Goal: Task Accomplishment & Management: Use online tool/utility

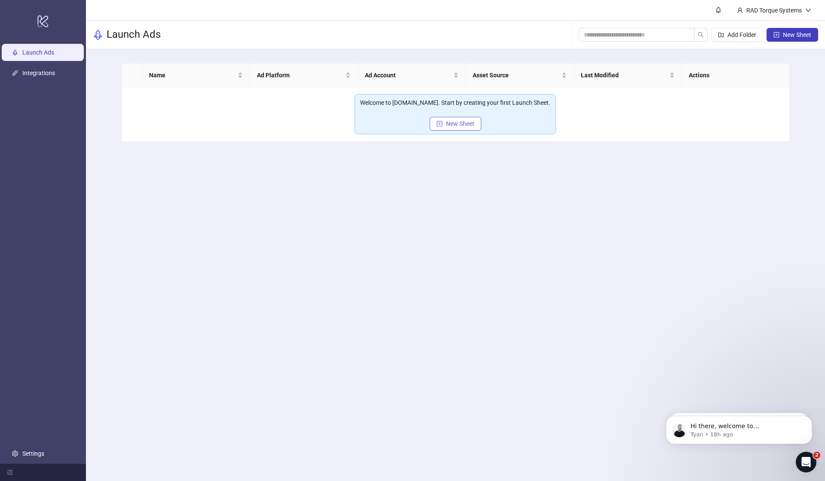
click at [467, 126] on span "New Sheet" at bounding box center [460, 123] width 28 height 7
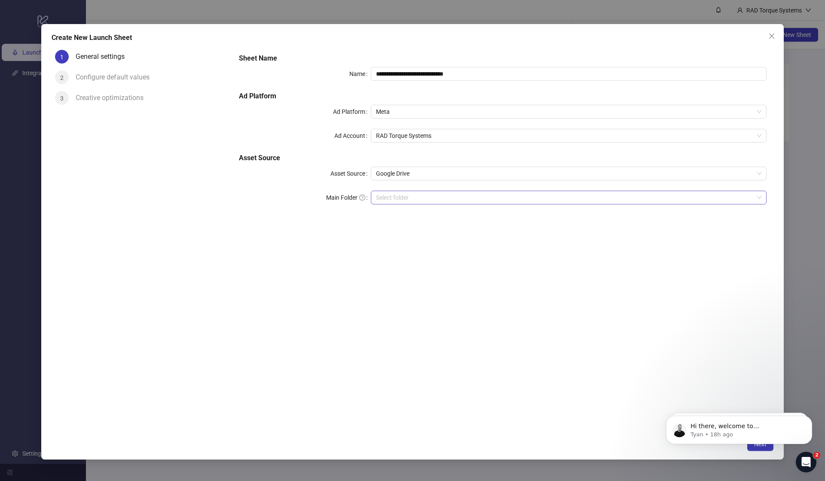
click at [403, 196] on input "Main Folder" at bounding box center [565, 197] width 378 height 13
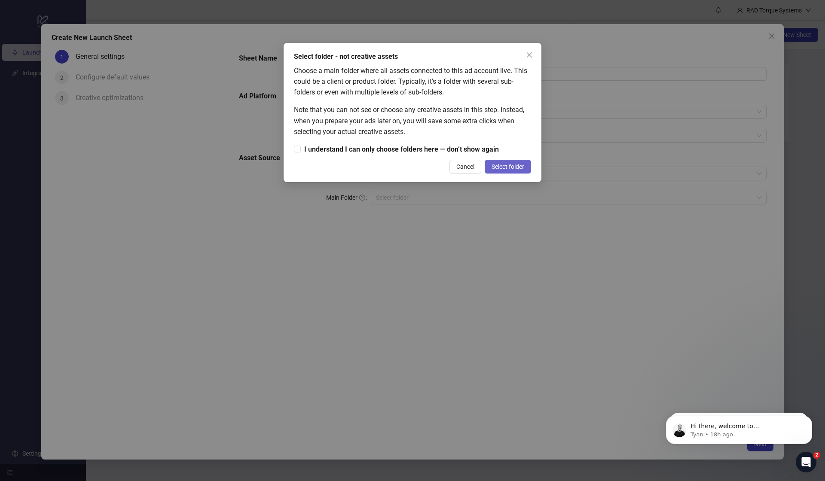
click at [510, 165] on span "Select folder" at bounding box center [508, 166] width 33 height 7
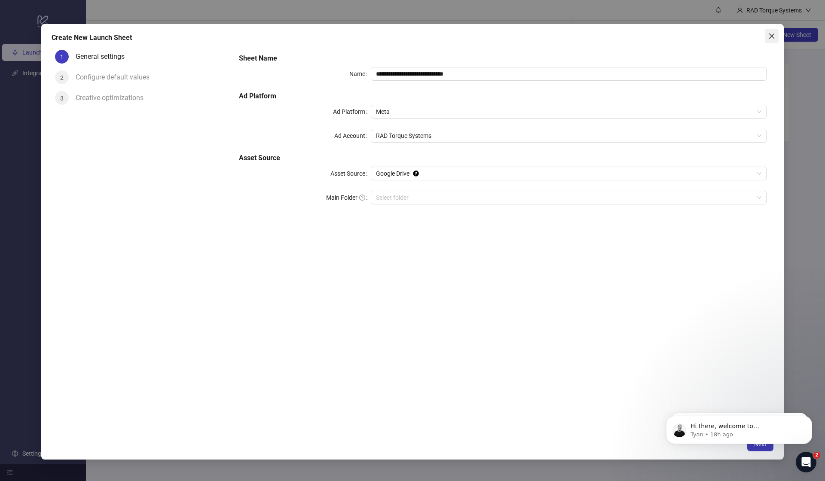
click at [771, 42] on button "Close" at bounding box center [772, 36] width 14 height 14
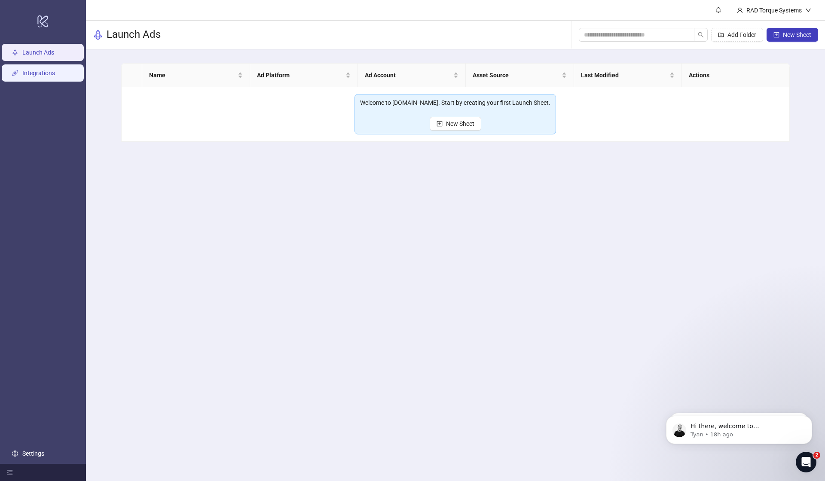
scroll to position [0, 0]
click at [50, 76] on link "Integrations" at bounding box center [38, 73] width 33 height 7
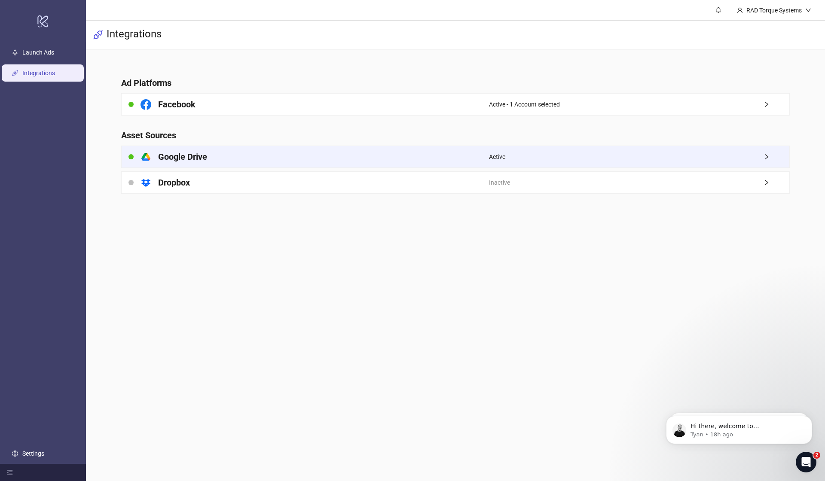
click at [185, 158] on h4 "Google Drive" at bounding box center [182, 157] width 49 height 12
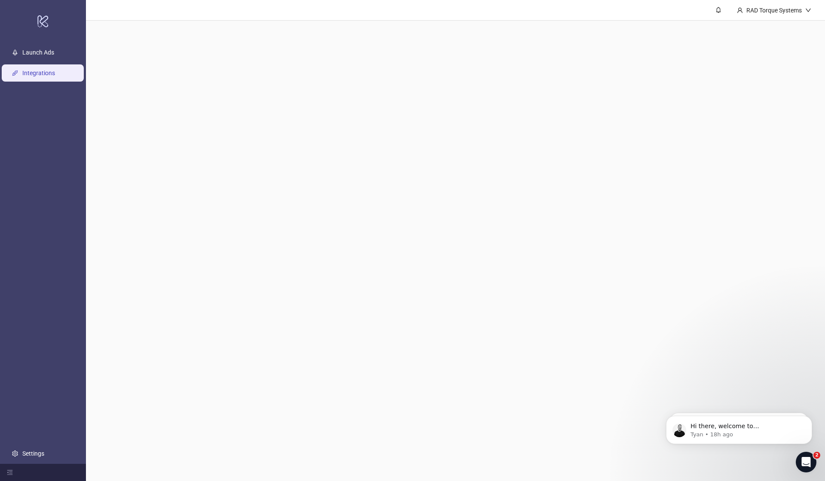
scroll to position [0, 0]
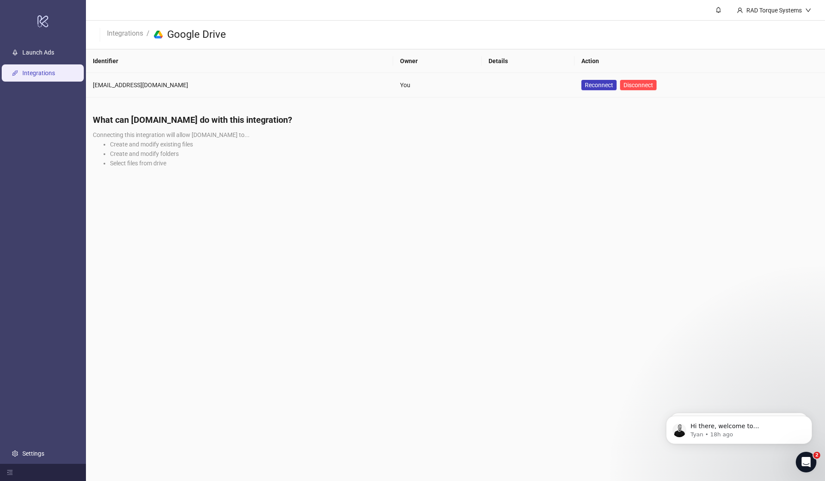
click at [575, 78] on td "Reconnect Disconnect" at bounding box center [700, 85] width 251 height 24
click at [585, 83] on span "Reconnect" at bounding box center [599, 85] width 28 height 7
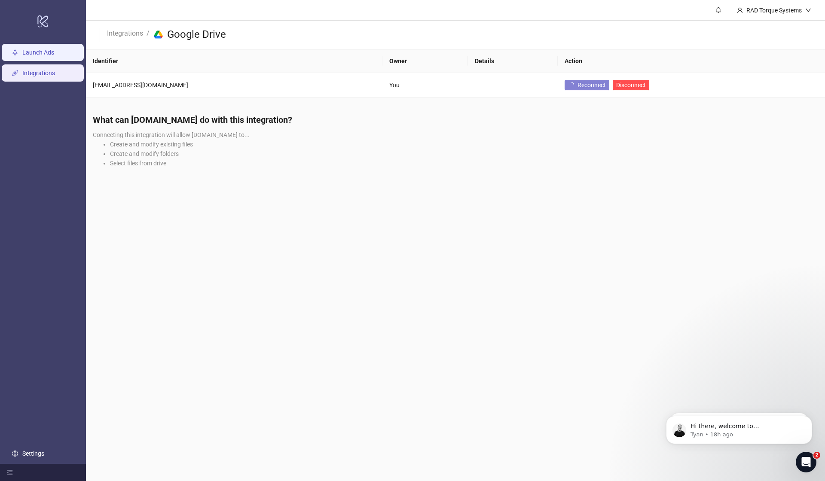
click at [53, 55] on link "Launch Ads" at bounding box center [38, 52] width 32 height 7
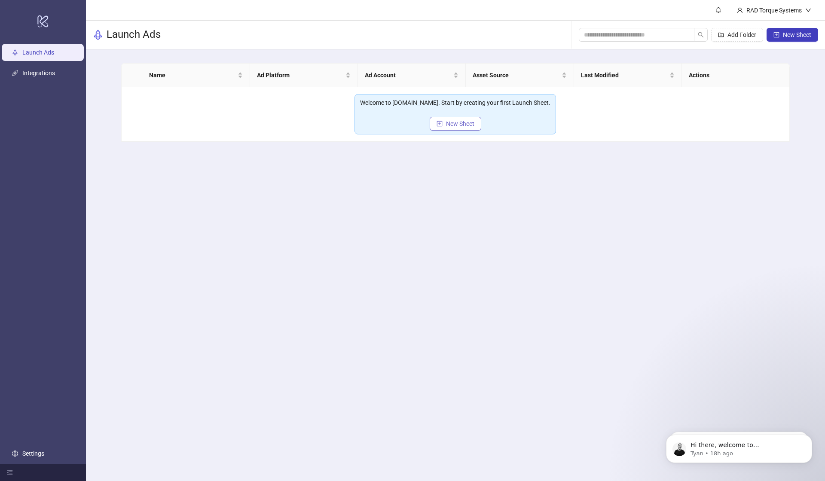
click at [458, 124] on span "New Sheet" at bounding box center [460, 123] width 28 height 7
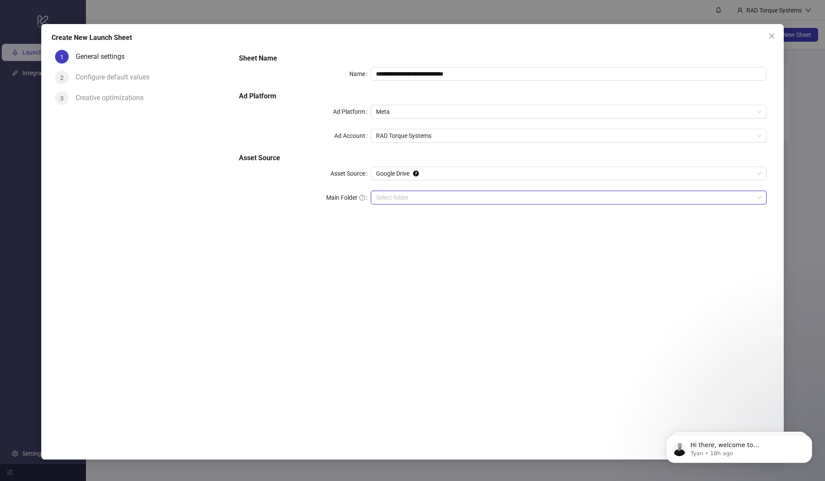
click at [412, 201] on input "Main Folder" at bounding box center [565, 197] width 378 height 13
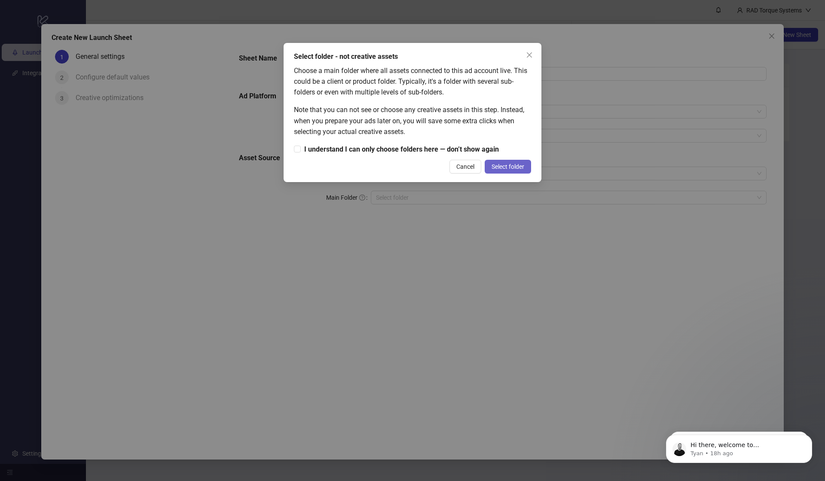
click at [486, 166] on button "Select folder" at bounding box center [508, 167] width 46 height 14
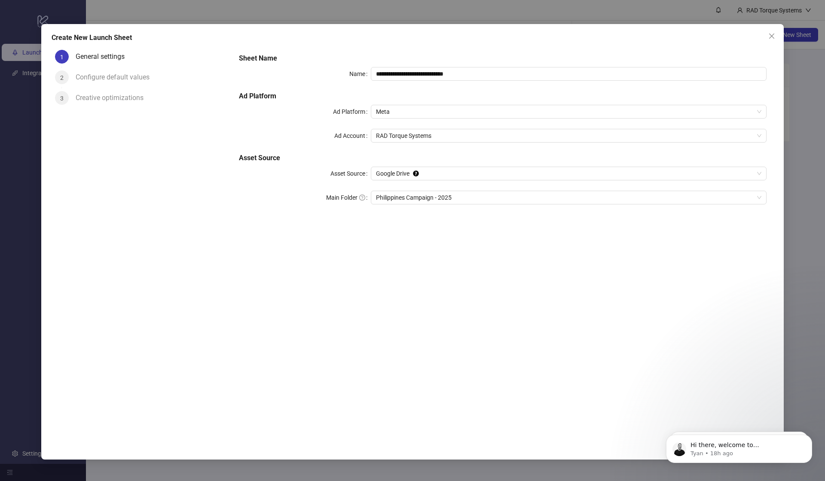
click at [115, 79] on div "Configure default values" at bounding box center [116, 77] width 81 height 14
click at [448, 196] on span "Philippines Campaign - 2025" at bounding box center [568, 197] width 385 height 13
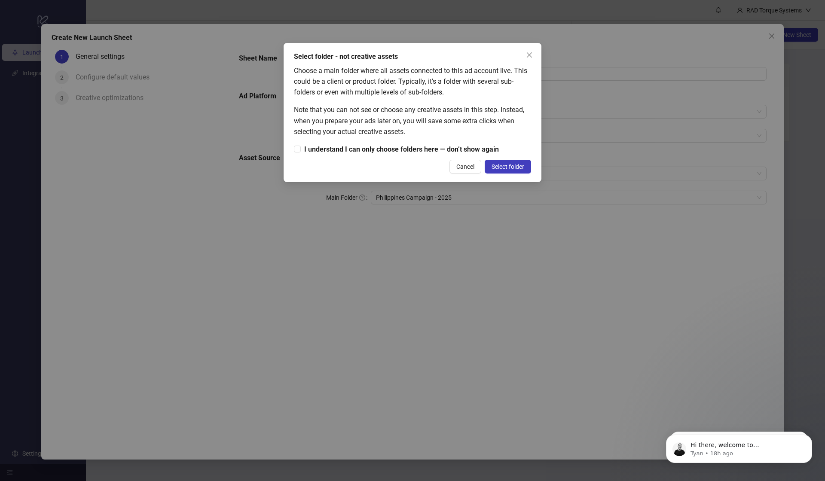
click at [501, 165] on span "Select folder" at bounding box center [508, 166] width 33 height 7
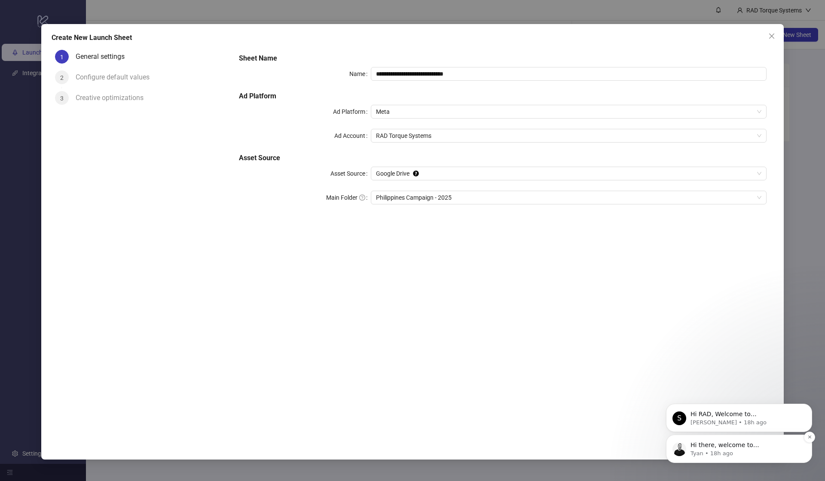
click at [752, 450] on p "Tyan • 18h ago" at bounding box center [746, 454] width 111 height 8
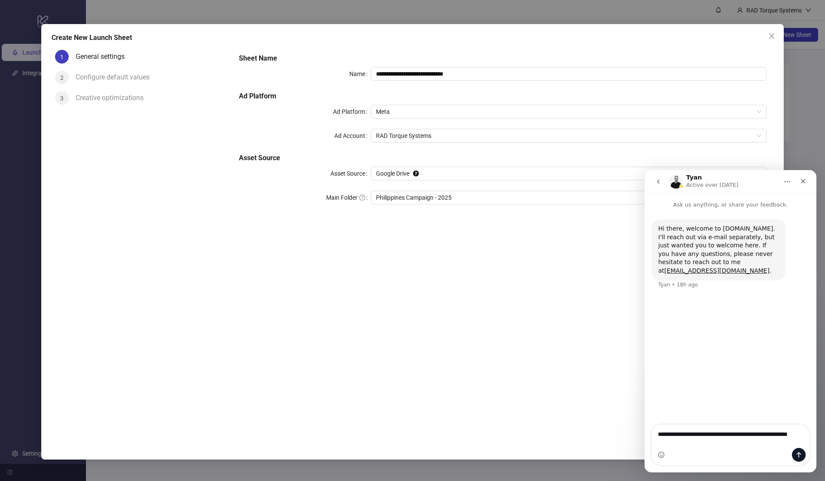
type textarea "**********"
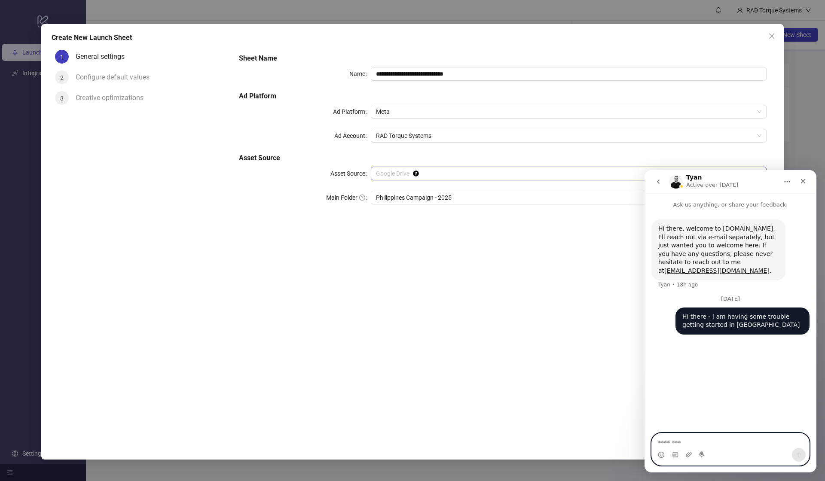
click at [435, 174] on span "Google Drive" at bounding box center [568, 173] width 385 height 13
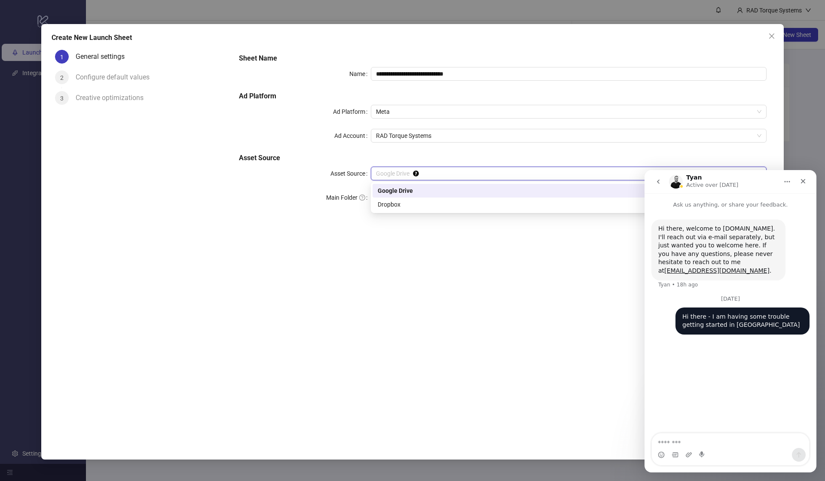
click at [419, 197] on div "Google Drive" at bounding box center [569, 191] width 392 height 14
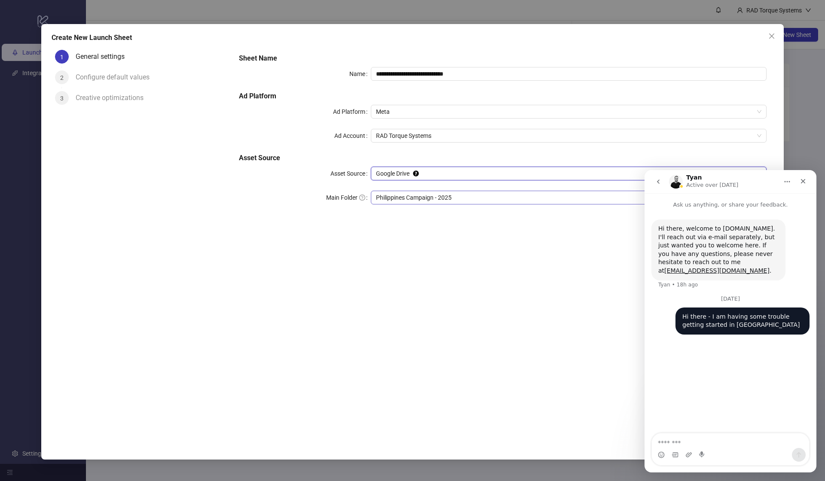
click at [416, 202] on span "Philippines Campaign - 2025" at bounding box center [568, 197] width 385 height 13
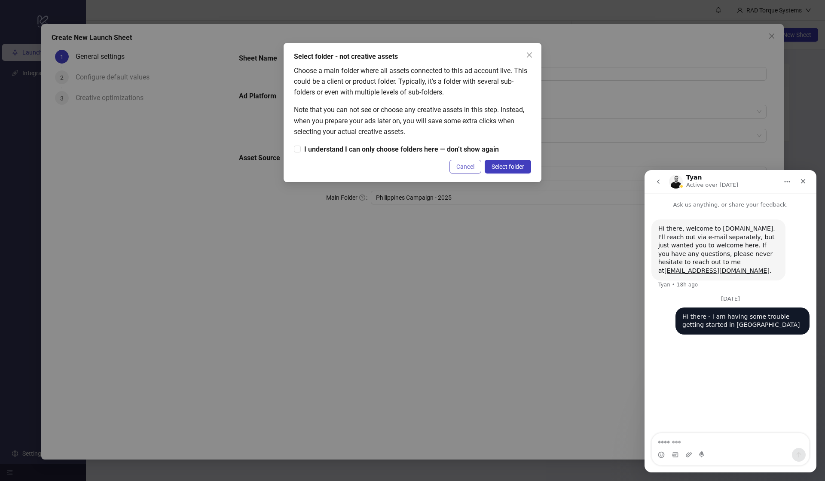
click at [478, 168] on button "Cancel" at bounding box center [465, 167] width 32 height 14
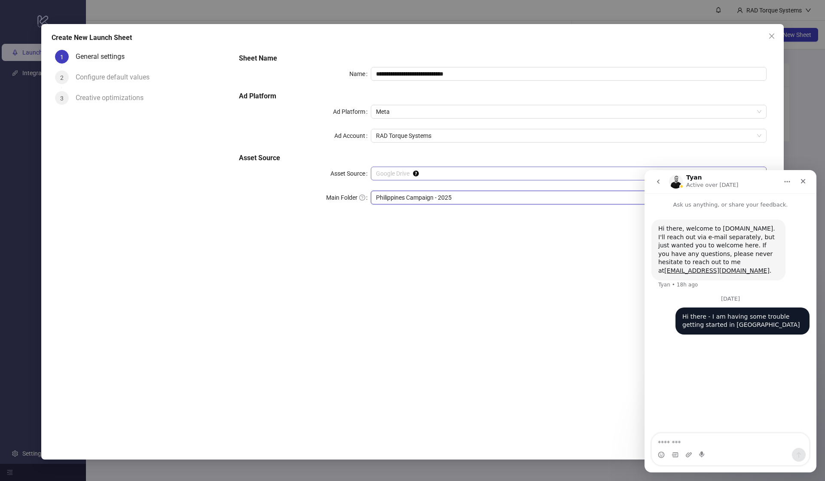
click at [443, 171] on span "Google Drive" at bounding box center [568, 173] width 385 height 13
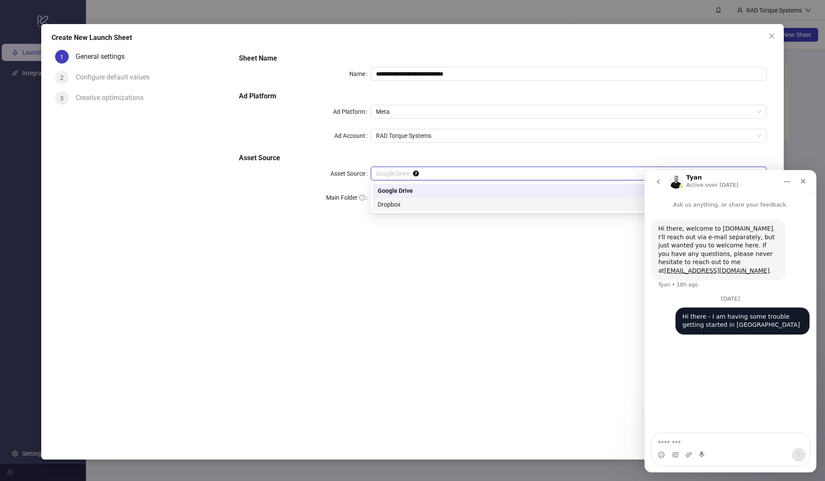
click at [425, 201] on div "Dropbox" at bounding box center [569, 204] width 382 height 9
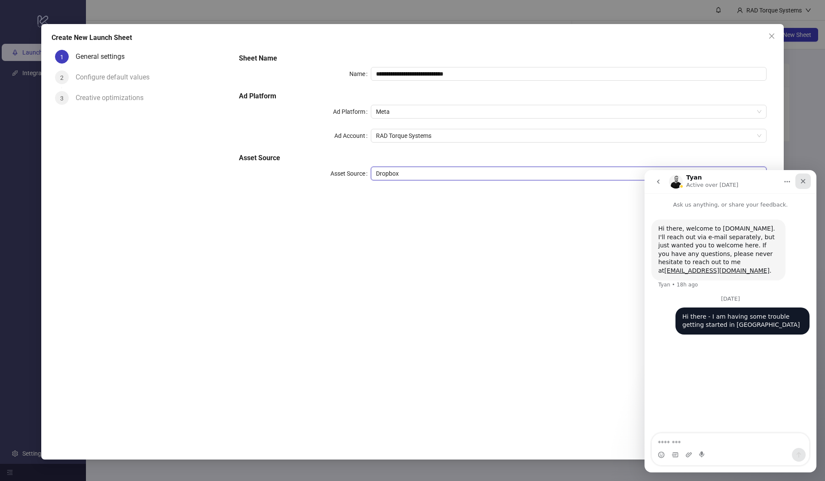
click at [804, 182] on icon "Close" at bounding box center [803, 181] width 5 height 5
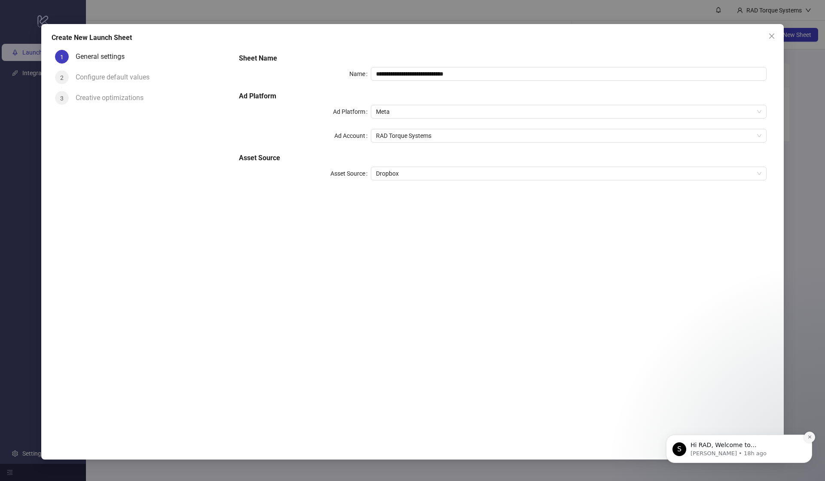
click at [812, 437] on icon "Dismiss notification" at bounding box center [809, 437] width 5 height 5
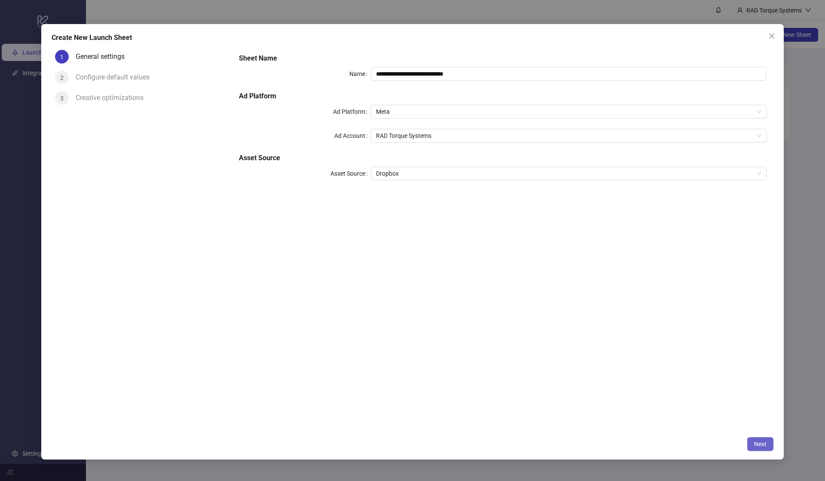
click at [762, 442] on span "Next" at bounding box center [760, 444] width 12 height 7
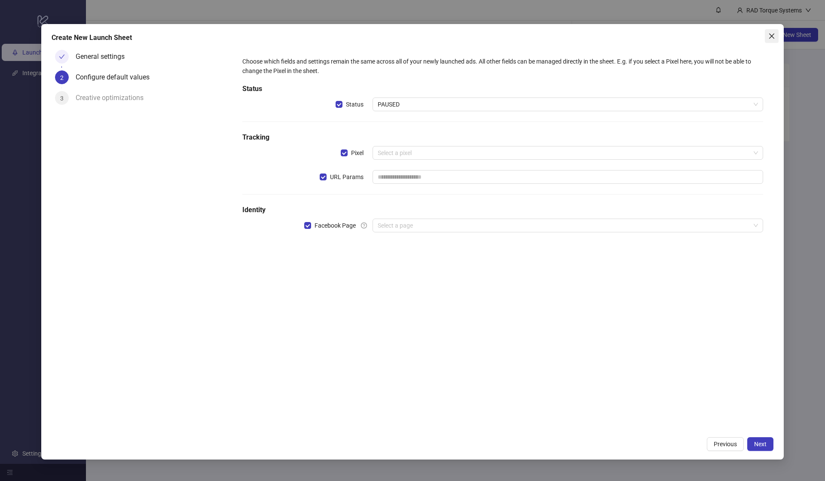
click at [767, 36] on span "Close" at bounding box center [772, 36] width 14 height 7
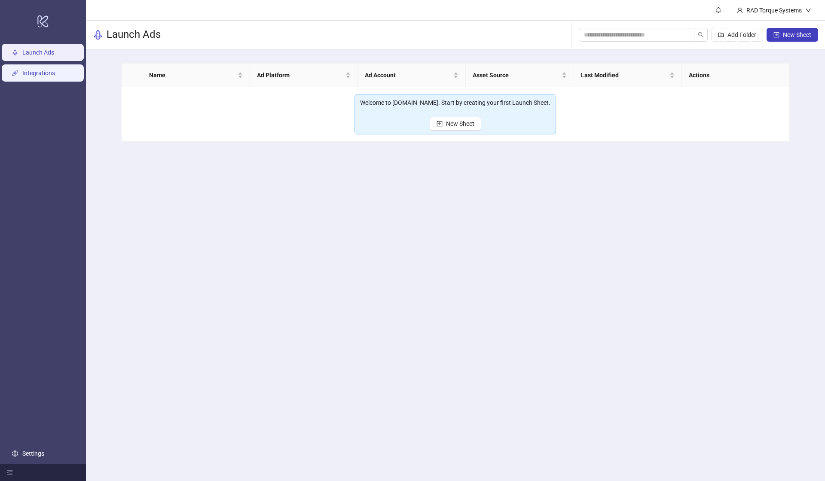
click at [41, 76] on link "Integrations" at bounding box center [38, 73] width 33 height 7
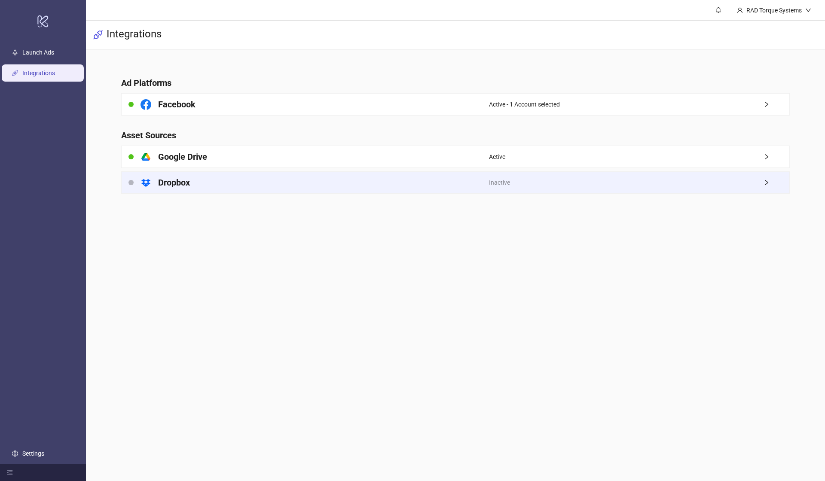
click at [155, 181] on div "platform/dropbox Dropbox" at bounding box center [305, 182] width 367 height 21
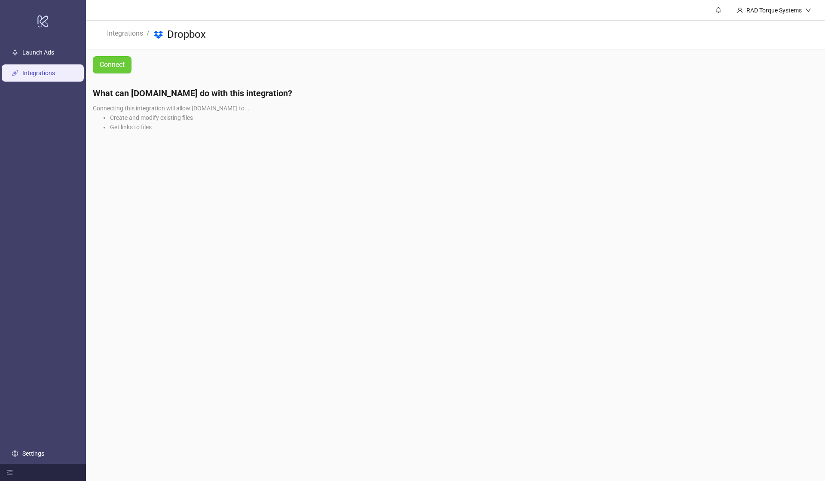
click at [109, 69] on span "Connect" at bounding box center [112, 64] width 25 height 11
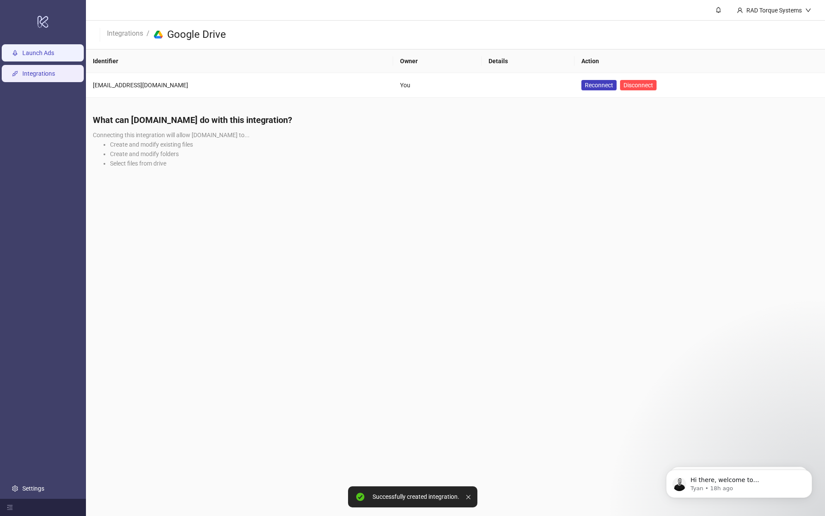
click at [52, 56] on link "Launch Ads" at bounding box center [38, 52] width 32 height 7
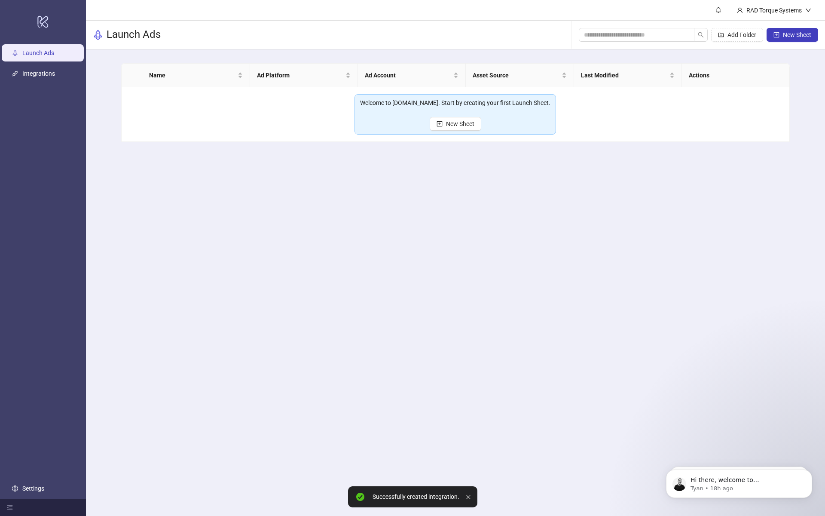
click at [450, 125] on span "New Sheet" at bounding box center [460, 123] width 28 height 7
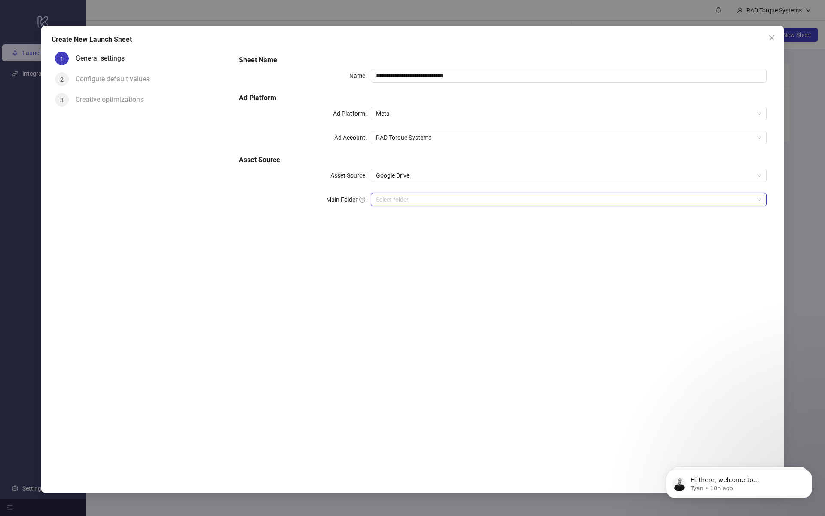
click at [396, 199] on input "Main Folder" at bounding box center [565, 199] width 378 height 13
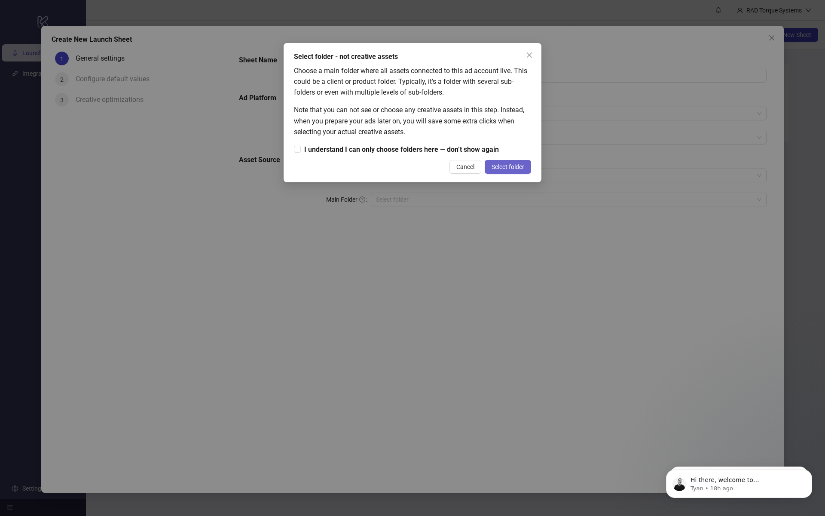
click at [512, 163] on span "Select folder" at bounding box center [508, 166] width 33 height 7
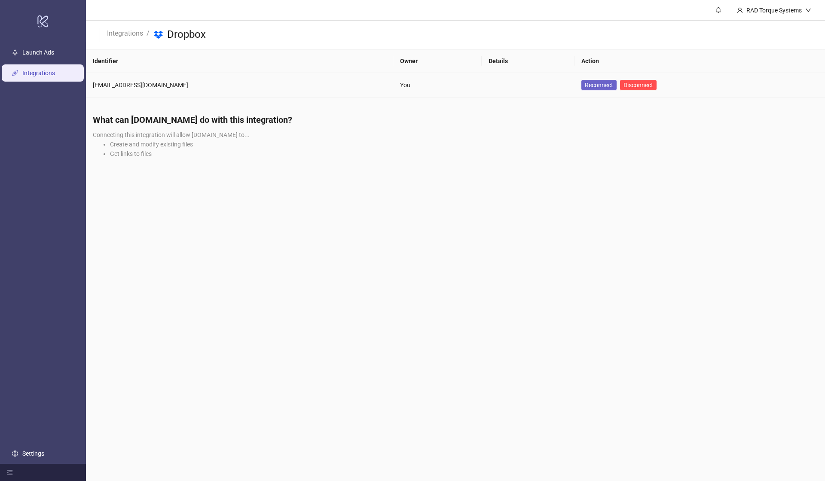
click at [585, 86] on span "Reconnect" at bounding box center [599, 84] width 28 height 9
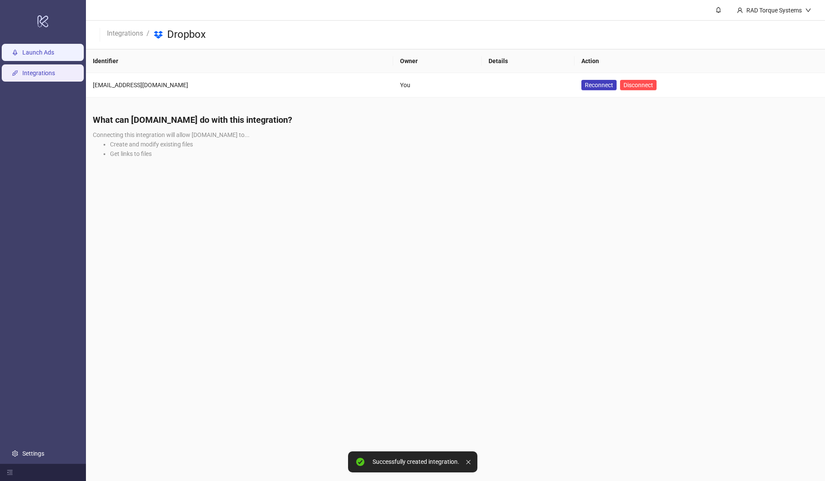
click at [28, 56] on link "Launch Ads" at bounding box center [38, 52] width 32 height 7
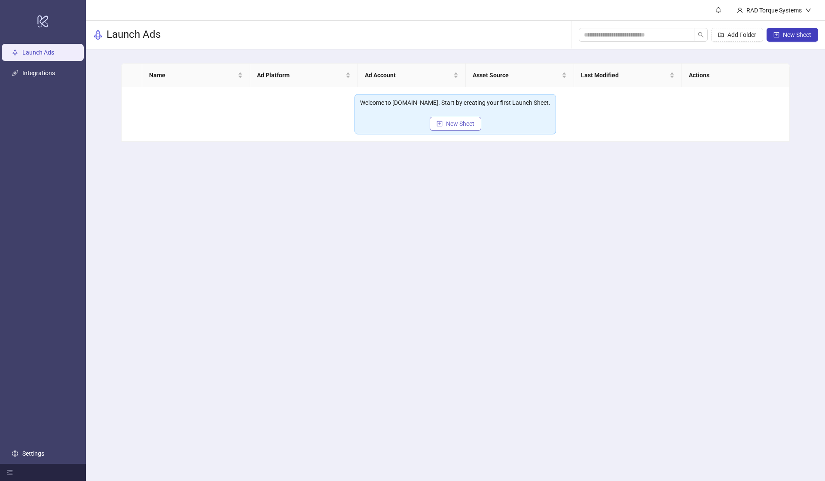
click at [448, 120] on button "New Sheet" at bounding box center [456, 124] width 52 height 14
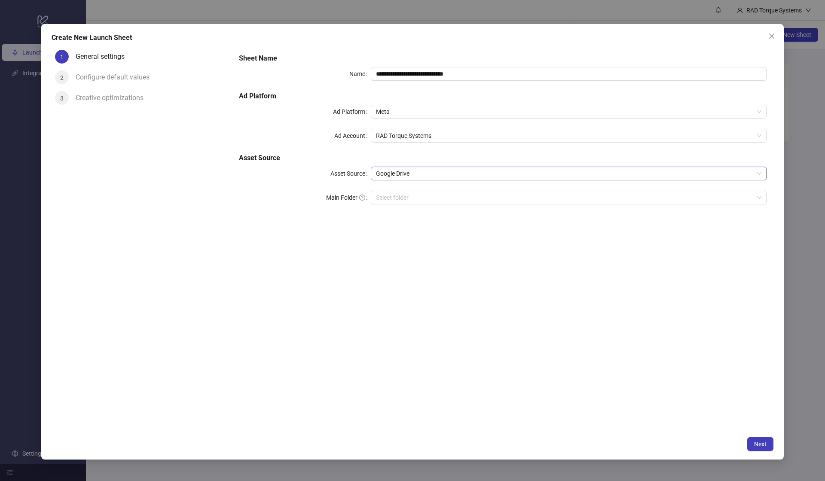
click at [420, 170] on span "Google Drive" at bounding box center [568, 173] width 385 height 13
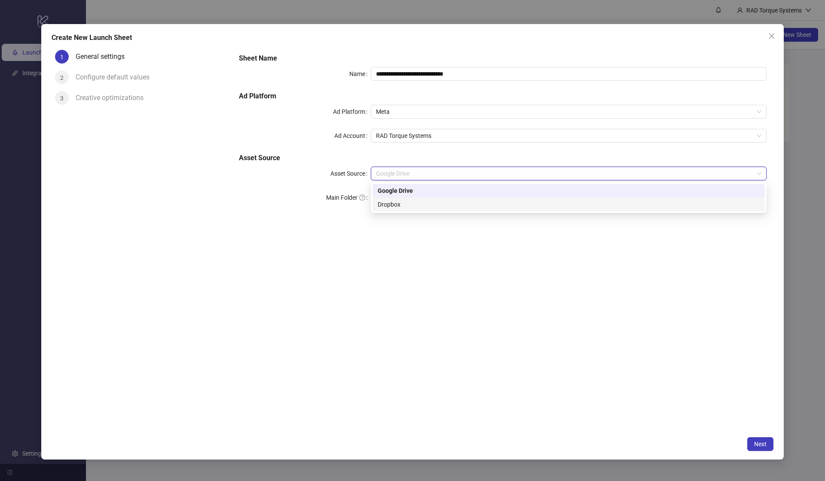
click at [405, 199] on div "Dropbox" at bounding box center [569, 205] width 392 height 14
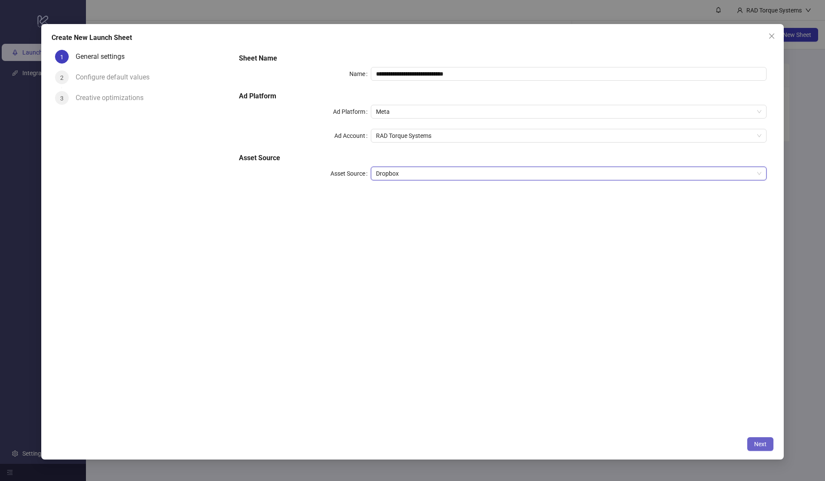
click at [757, 444] on span "Next" at bounding box center [760, 444] width 12 height 7
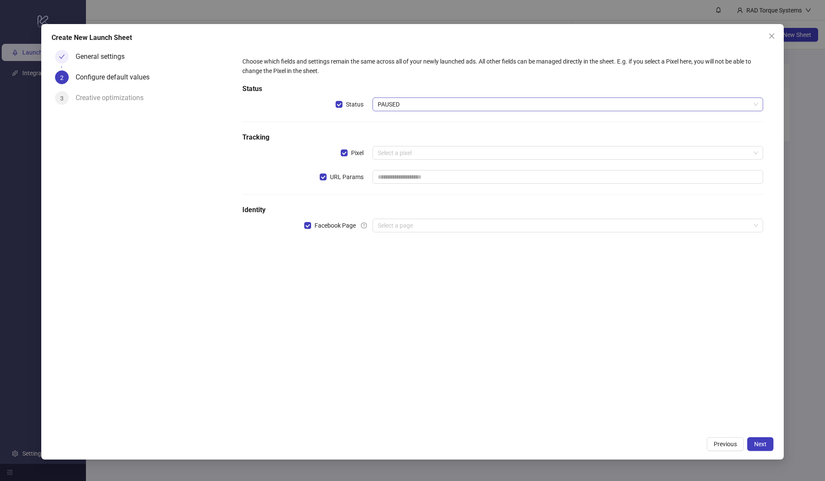
click at [418, 105] on span "PAUSED" at bounding box center [568, 104] width 380 height 13
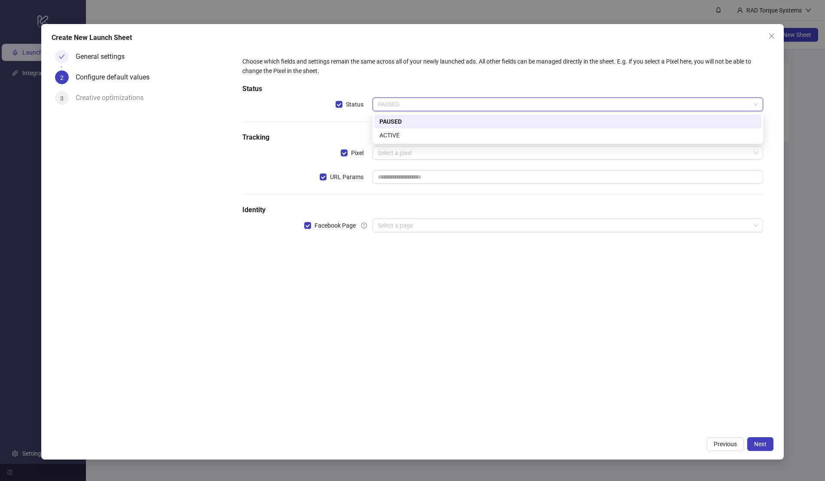
click at [454, 63] on div "Choose which fields and settings remain the same across all of your newly launc…" at bounding box center [502, 66] width 521 height 19
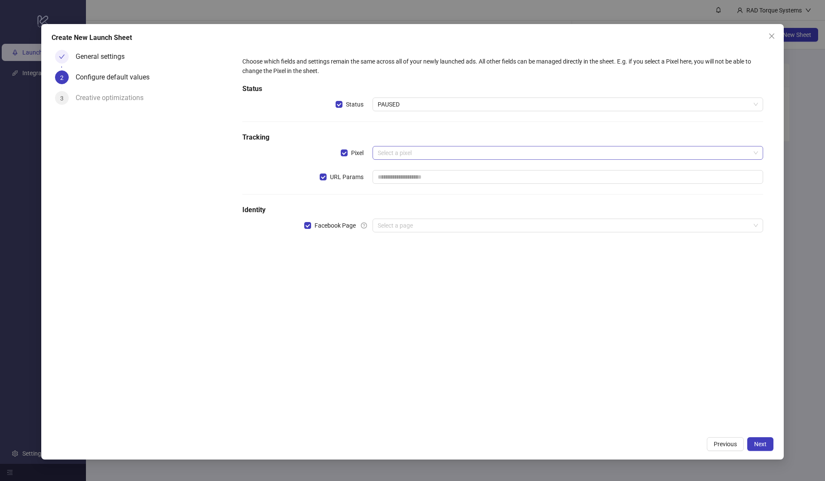
click at [392, 153] on input "search" at bounding box center [564, 153] width 373 height 13
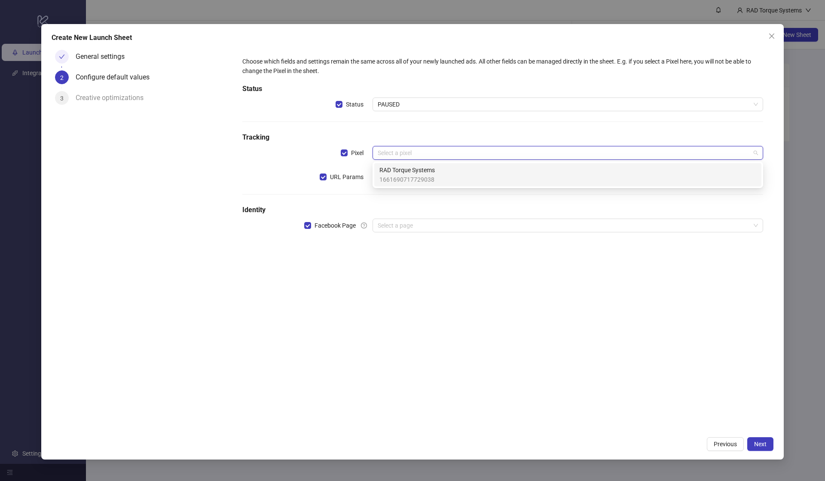
click at [393, 177] on span "1661690717729038" at bounding box center [406, 179] width 55 height 9
click at [393, 176] on input "text" at bounding box center [568, 177] width 391 height 14
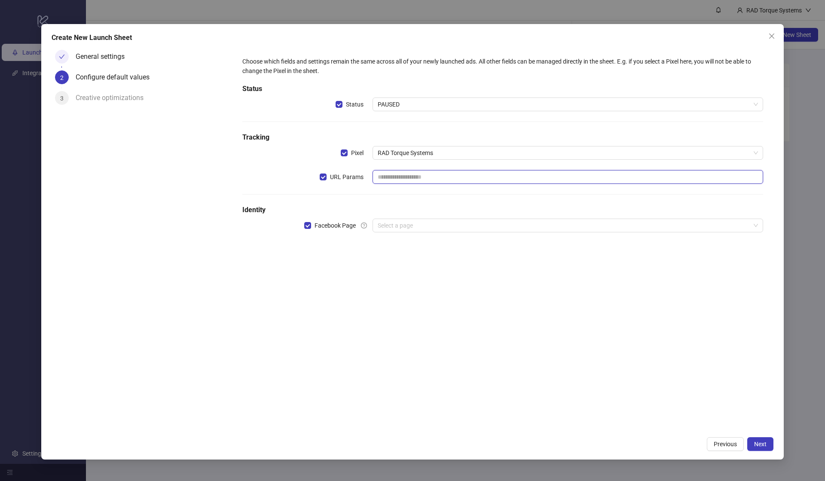
click at [439, 177] on input "text" at bounding box center [568, 177] width 391 height 14
click at [416, 227] on input "search" at bounding box center [564, 225] width 373 height 13
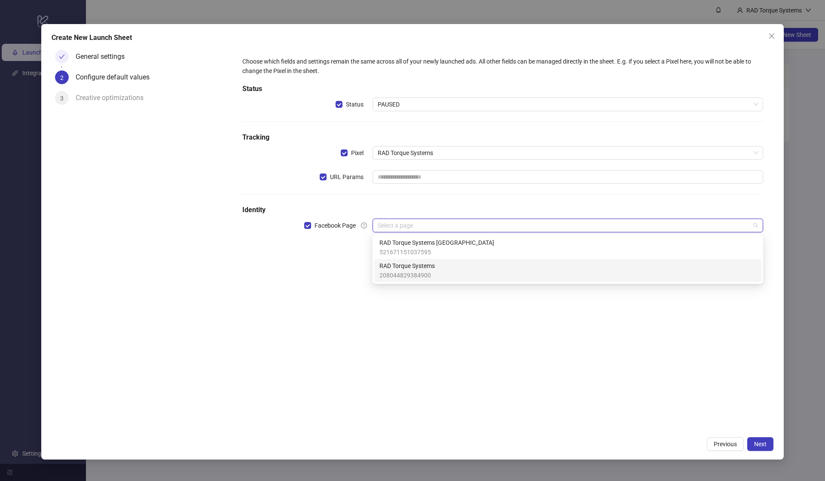
click at [423, 265] on span "RAD Torque Systems" at bounding box center [406, 265] width 55 height 9
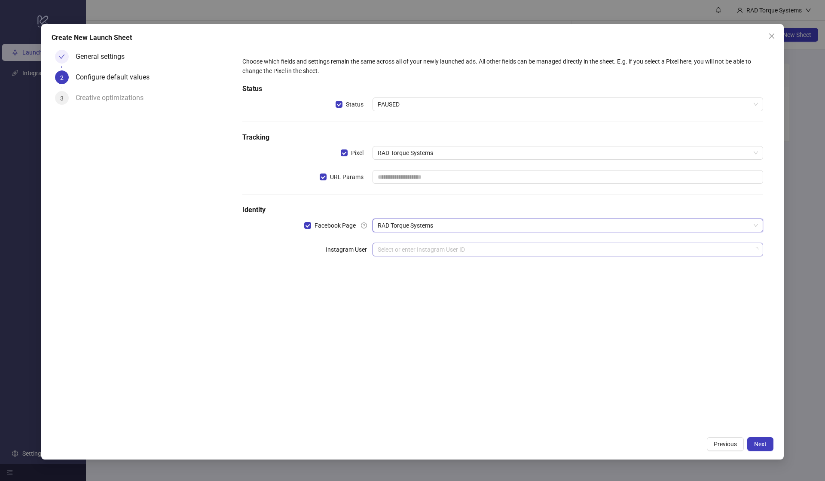
click at [427, 251] on input "search" at bounding box center [564, 249] width 373 height 13
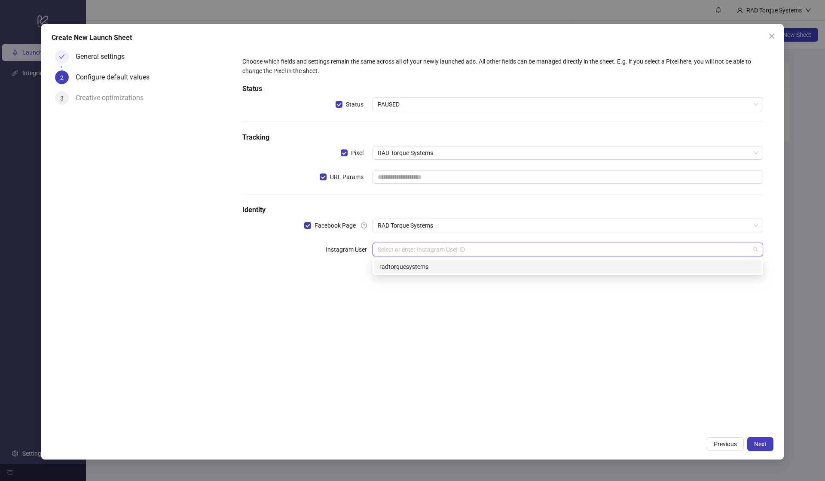
click at [423, 271] on div "radtorquesystems" at bounding box center [567, 267] width 387 height 14
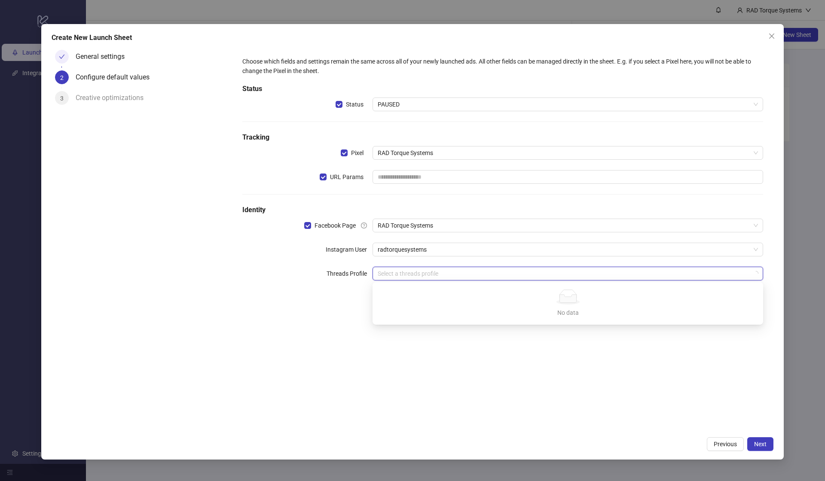
click at [425, 278] on input "search" at bounding box center [564, 273] width 373 height 13
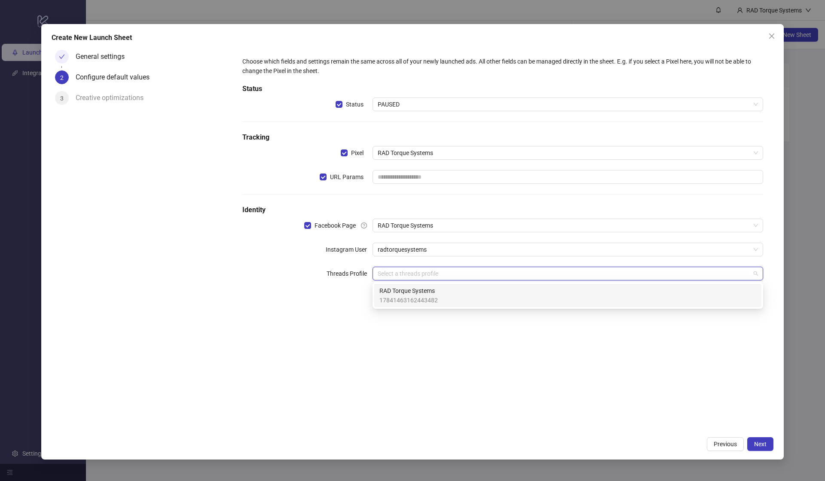
click at [528, 373] on div "Choose which fields and settings remain the same across all of your newly launc…" at bounding box center [502, 239] width 541 height 386
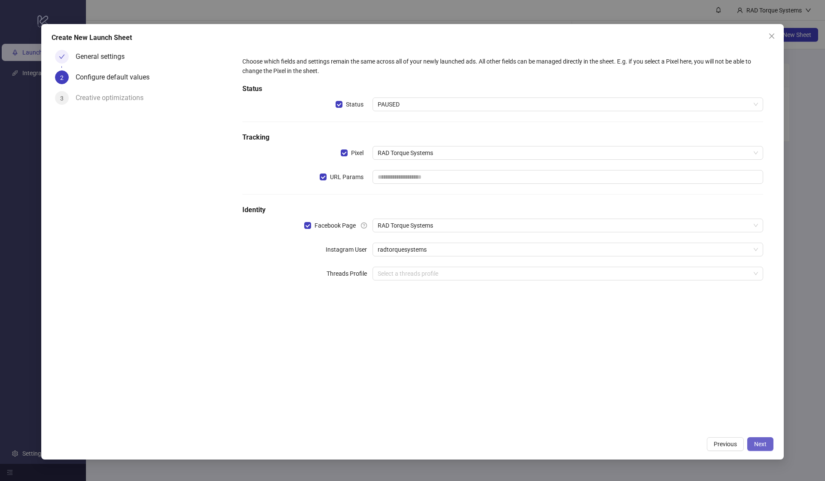
click at [765, 445] on span "Next" at bounding box center [760, 444] width 12 height 7
click at [464, 184] on div "Please input URL parameters!" at bounding box center [568, 188] width 391 height 9
click at [465, 177] on input "text" at bounding box center [568, 177] width 391 height 14
click at [321, 171] on label "URL Params" at bounding box center [346, 177] width 53 height 14
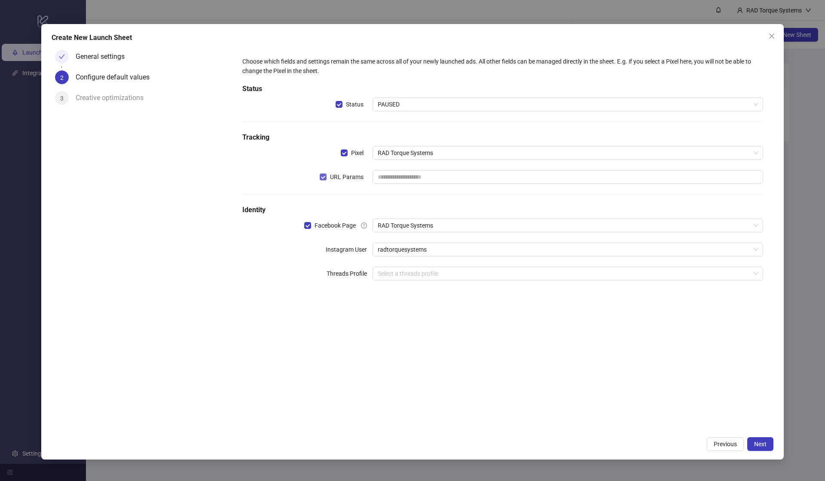
click at [326, 177] on span at bounding box center [323, 177] width 7 height 7
click at [752, 443] on button "Next" at bounding box center [760, 444] width 26 height 14
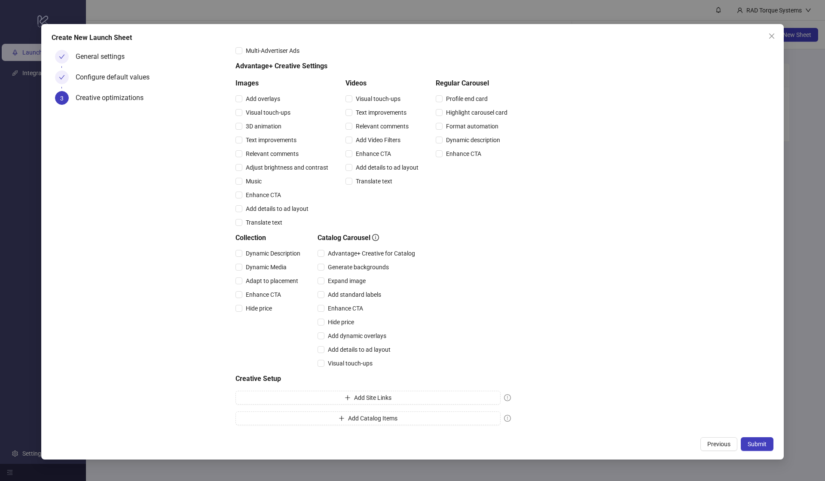
scroll to position [52, 0]
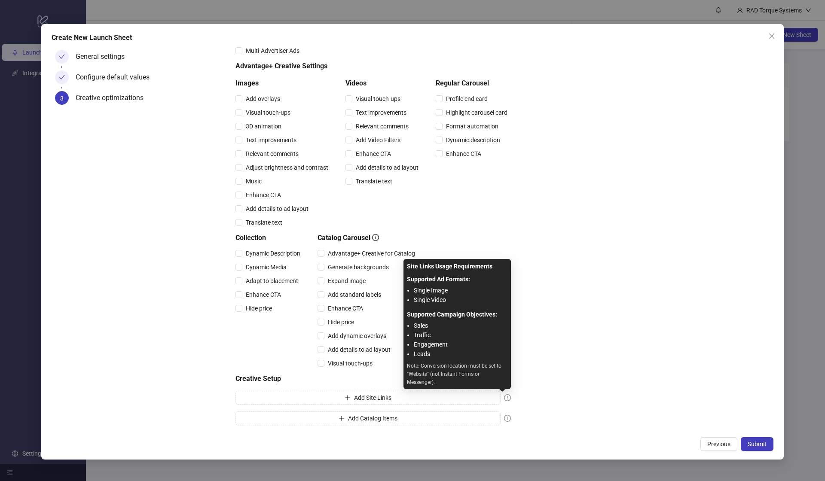
click at [507, 398] on icon "exclamation-circle" at bounding box center [507, 397] width 1 height 3
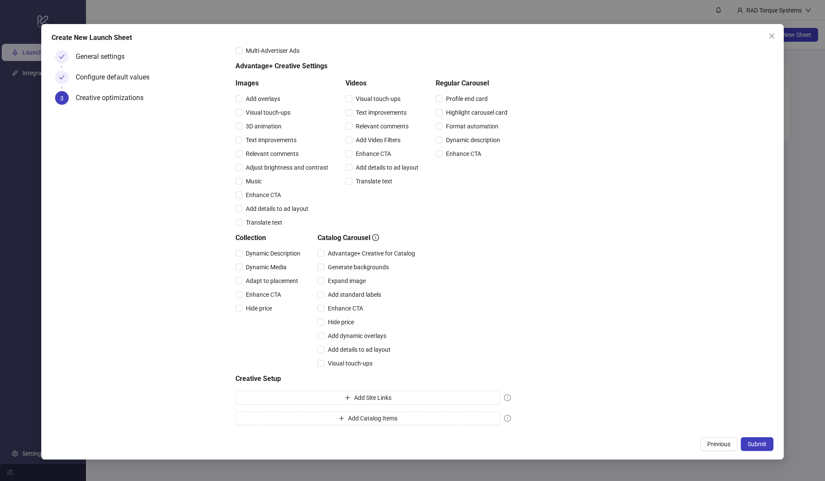
click at [598, 396] on div "Creative optimizations Choose your default Advantage+ Creative and Multi-Advert…" at bounding box center [502, 212] width 535 height 431
click at [765, 443] on span "Submit" at bounding box center [757, 444] width 19 height 7
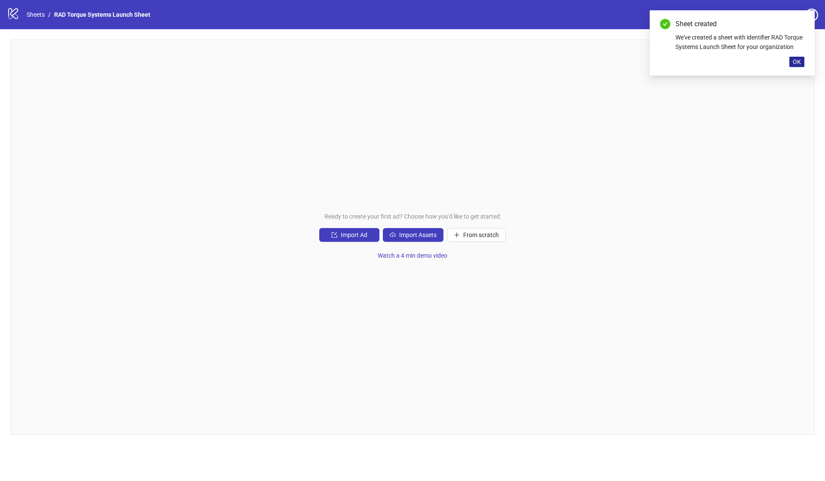
click at [799, 65] on span "OK" at bounding box center [797, 61] width 8 height 7
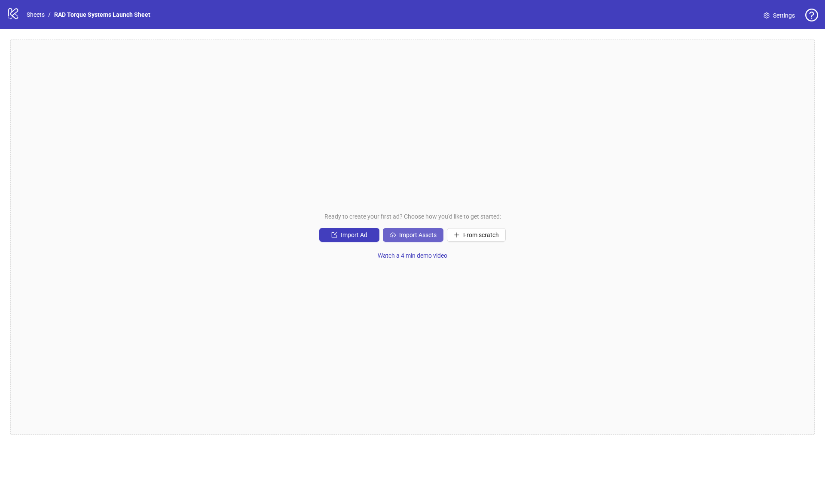
click at [407, 235] on span "Import Assets" at bounding box center [417, 235] width 37 height 7
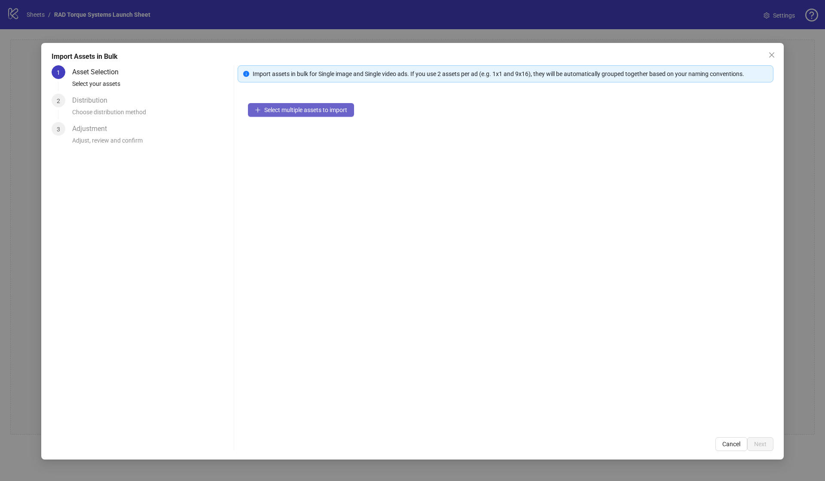
click at [297, 112] on span "Select multiple assets to import" at bounding box center [305, 110] width 83 height 7
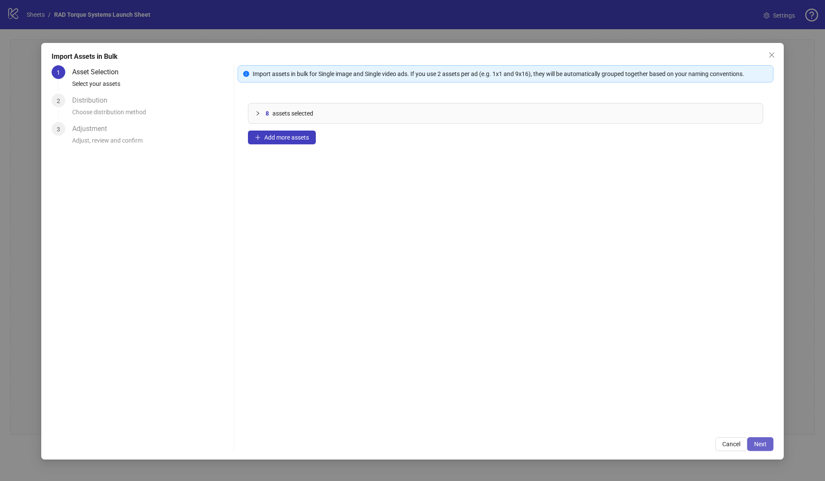
click at [752, 441] on button "Next" at bounding box center [760, 444] width 26 height 14
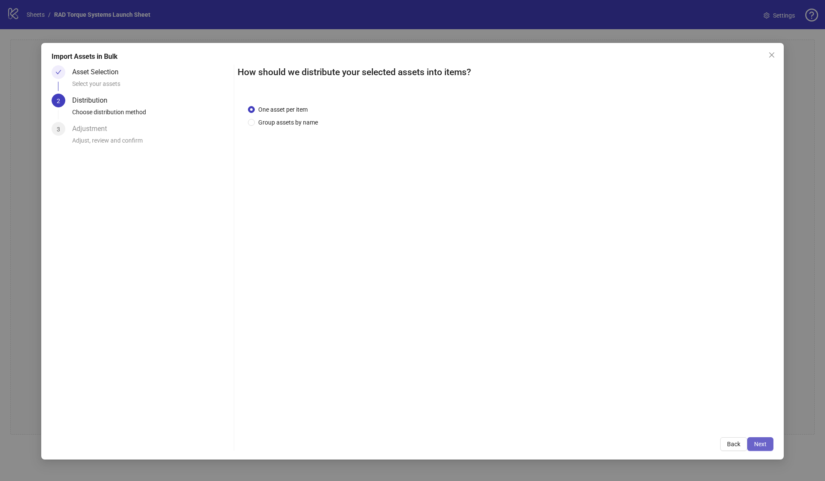
click at [753, 444] on button "Next" at bounding box center [760, 444] width 26 height 14
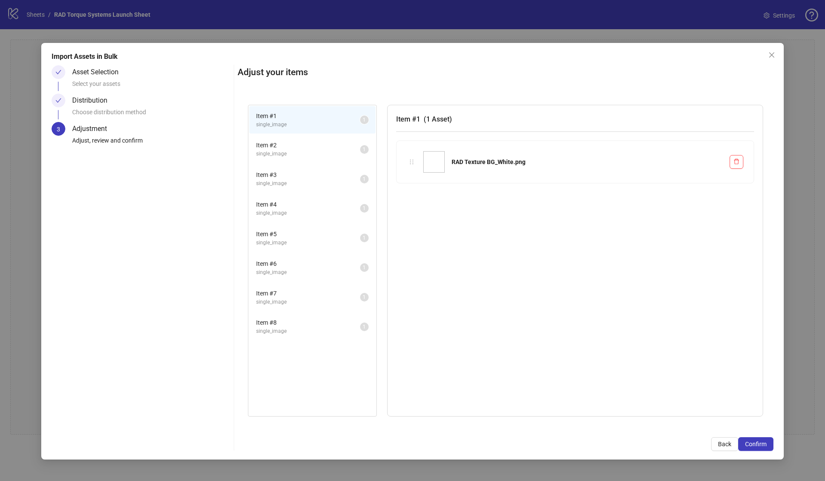
click at [290, 124] on span "single_image" at bounding box center [308, 125] width 104 height 8
click at [491, 170] on div "RAD Texture BG_White.png" at bounding box center [575, 161] width 336 height 21
drag, startPoint x: 486, startPoint y: 155, endPoint x: 482, endPoint y: 157, distance: 5.0
click at [486, 155] on div "RAD Texture BG_White.png" at bounding box center [575, 161] width 336 height 21
click at [754, 438] on button "Confirm" at bounding box center [755, 444] width 35 height 14
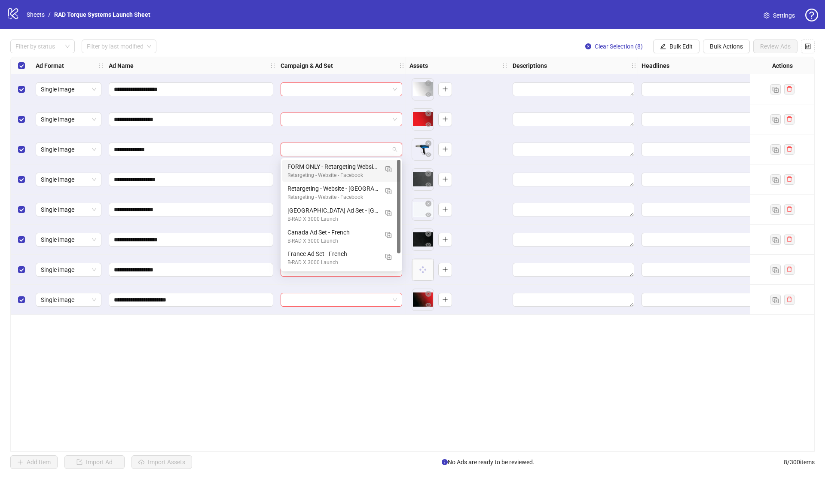
click at [362, 152] on input "search" at bounding box center [338, 149] width 104 height 13
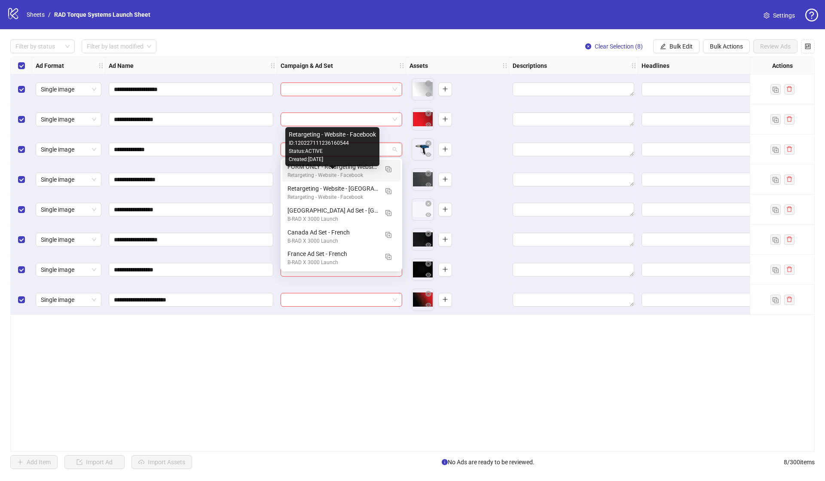
click at [352, 176] on div "Retargeting - Website - Facebook" at bounding box center [332, 175] width 91 height 8
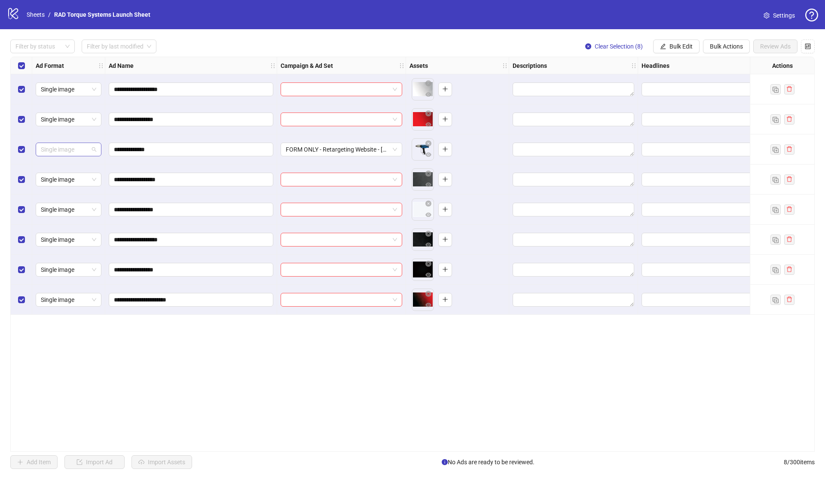
click at [67, 149] on span "Single image" at bounding box center [68, 149] width 55 height 13
click at [207, 327] on div "**********" at bounding box center [412, 254] width 804 height 395
click at [436, 354] on div "**********" at bounding box center [412, 254] width 804 height 395
click at [6, 15] on div "logo/logo-mobile Sheets / RAD Torque Systems Launch Sheet Settings" at bounding box center [412, 14] width 825 height 29
click at [21, 12] on div "logo/logo-mobile Sheets / RAD Torque Systems Launch Sheet" at bounding box center [80, 14] width 147 height 15
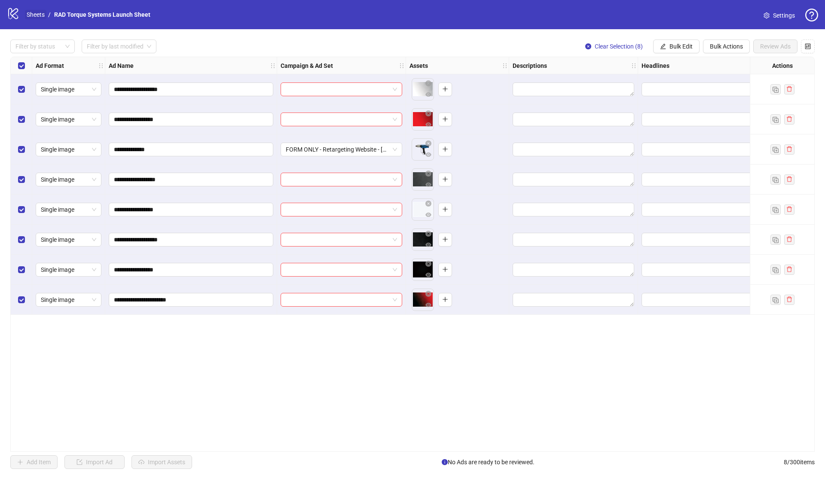
drag, startPoint x: 10, startPoint y: 14, endPoint x: 42, endPoint y: 15, distance: 32.3
click at [11, 14] on icon "logo/logo-mobile" at bounding box center [13, 13] width 13 height 13
click at [43, 15] on link "Sheets" at bounding box center [35, 14] width 21 height 9
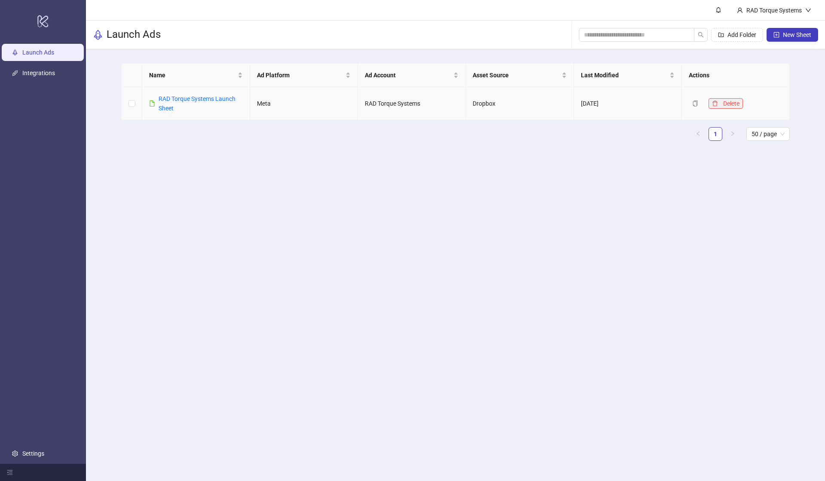
click at [715, 103] on icon "delete" at bounding box center [715, 104] width 6 height 6
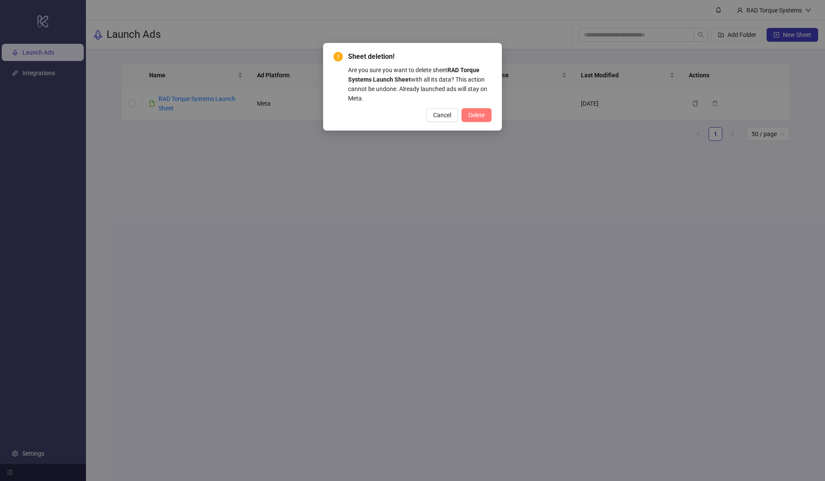
click at [465, 117] on button "Delete" at bounding box center [476, 115] width 30 height 14
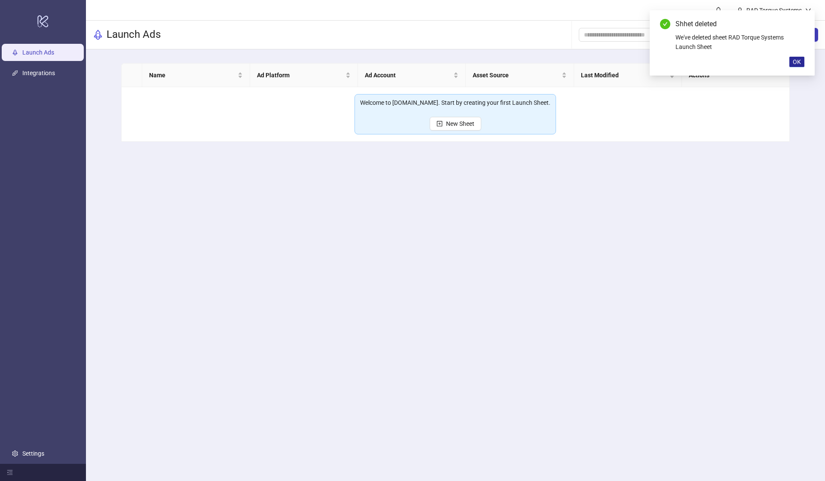
click at [800, 63] on span "OK" at bounding box center [797, 61] width 8 height 7
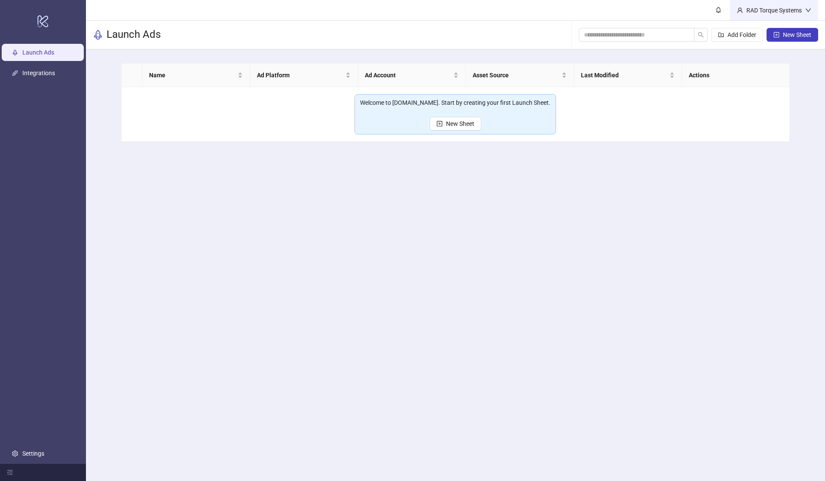
click at [782, 5] on div "RAD Torque Systems" at bounding box center [774, 10] width 88 height 20
click at [814, 12] on div "RAD Torque Systems" at bounding box center [774, 10] width 88 height 20
click at [805, 120] on div "Name Ad Platform Ad Account Asset Source Last Modified Actions Welcome to [DOMA…" at bounding box center [455, 102] width 739 height 106
